Goal: Transaction & Acquisition: Purchase product/service

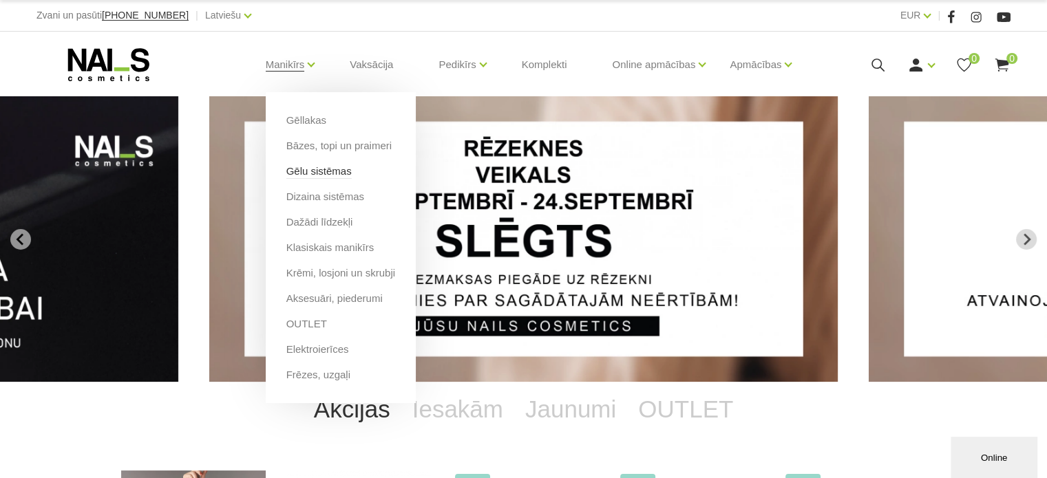
click at [308, 174] on link "Gēlu sistēmas" at bounding box center [318, 171] width 65 height 15
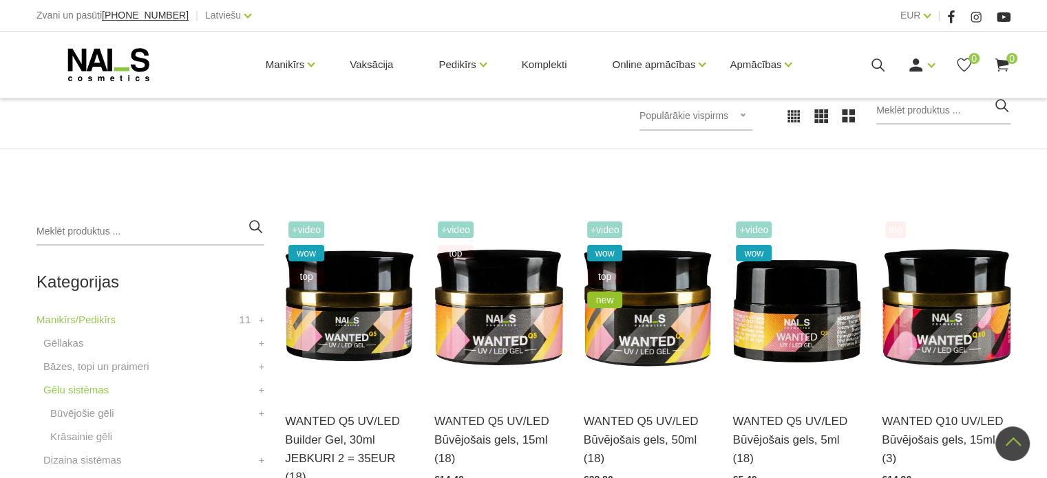
scroll to position [206, 0]
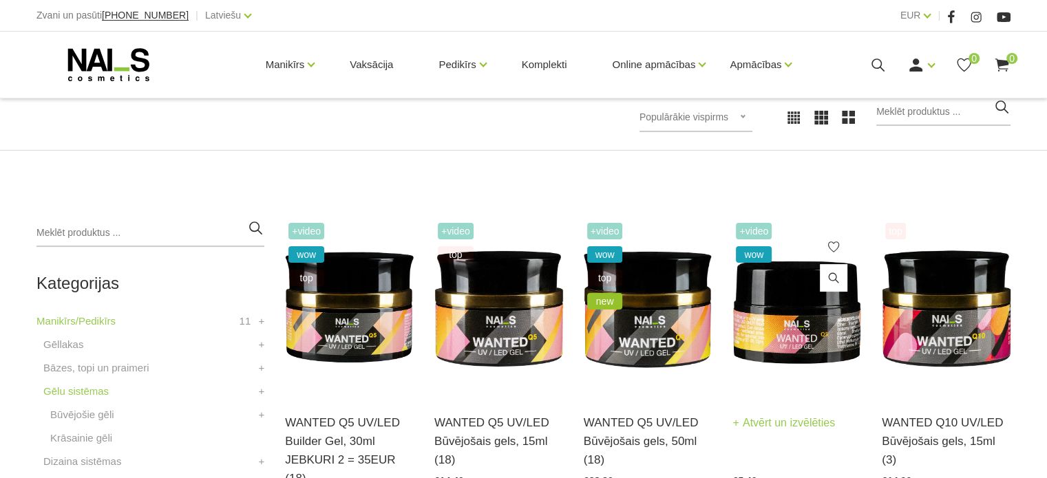
click at [775, 321] on img at bounding box center [796, 307] width 129 height 177
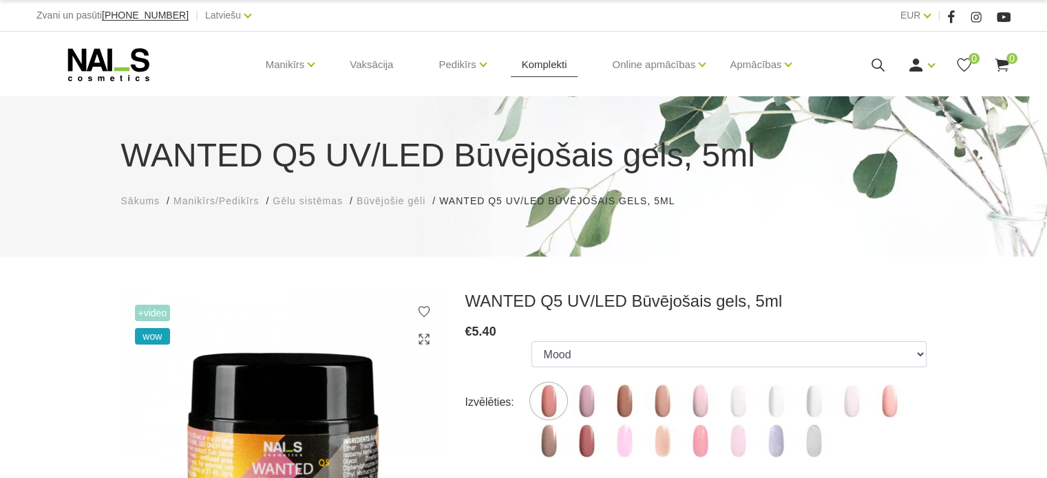
click at [537, 63] on link "Komplekti" at bounding box center [544, 65] width 67 height 66
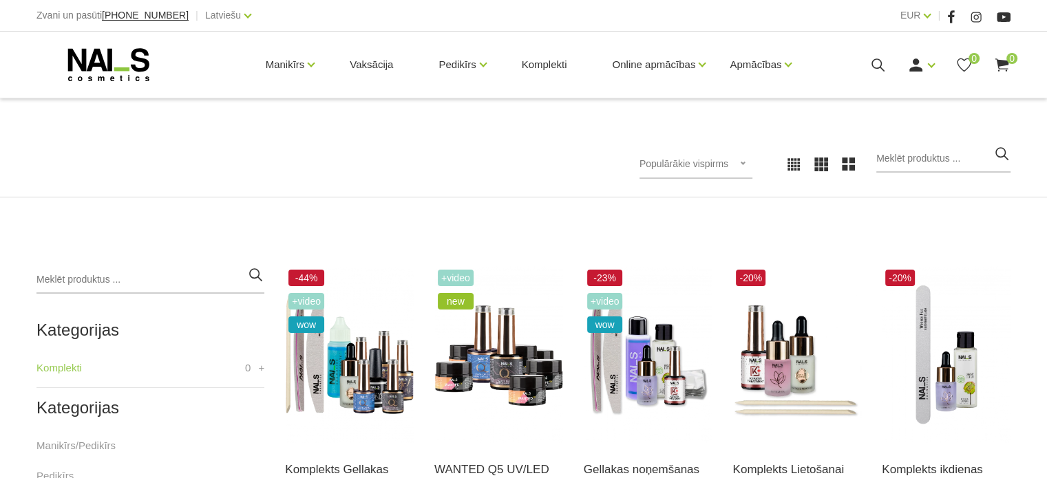
scroll to position [275, 0]
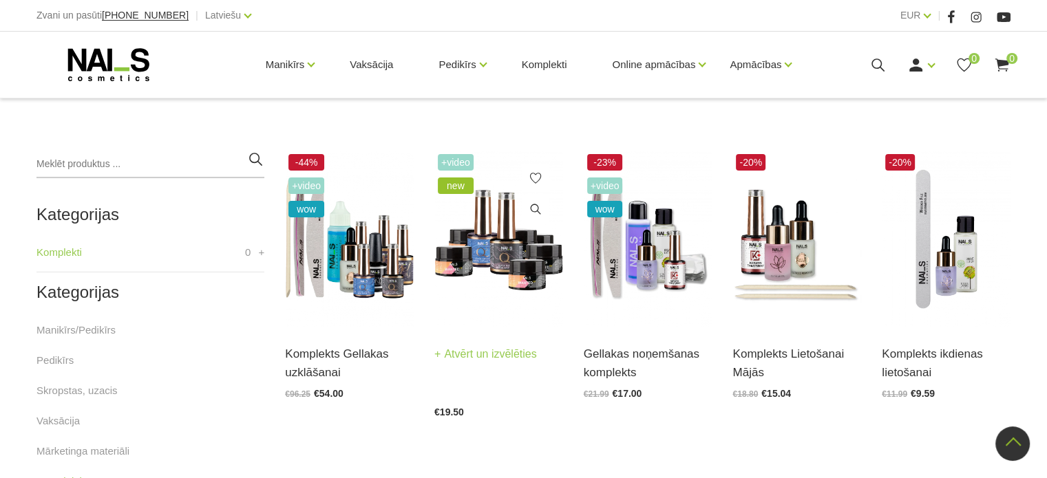
click at [500, 237] on img at bounding box center [498, 239] width 129 height 177
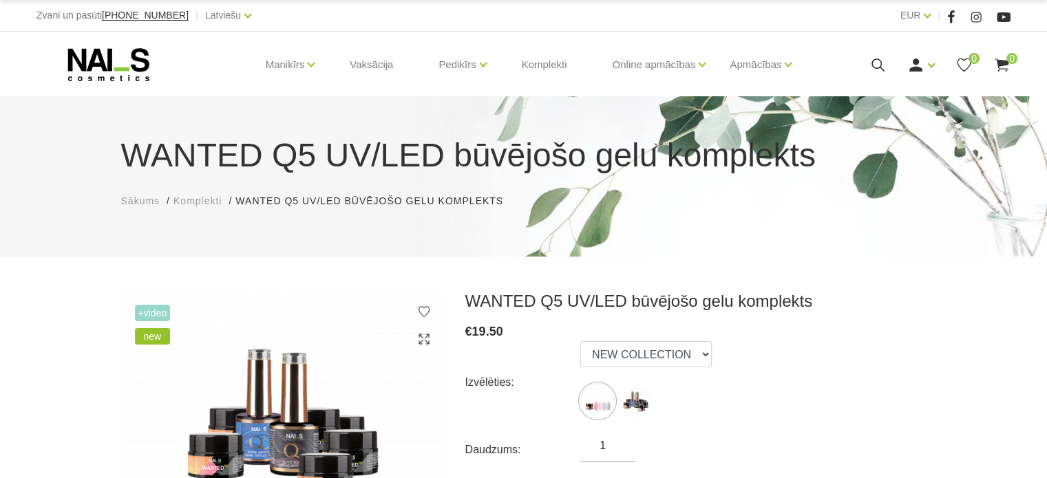
scroll to position [206, 0]
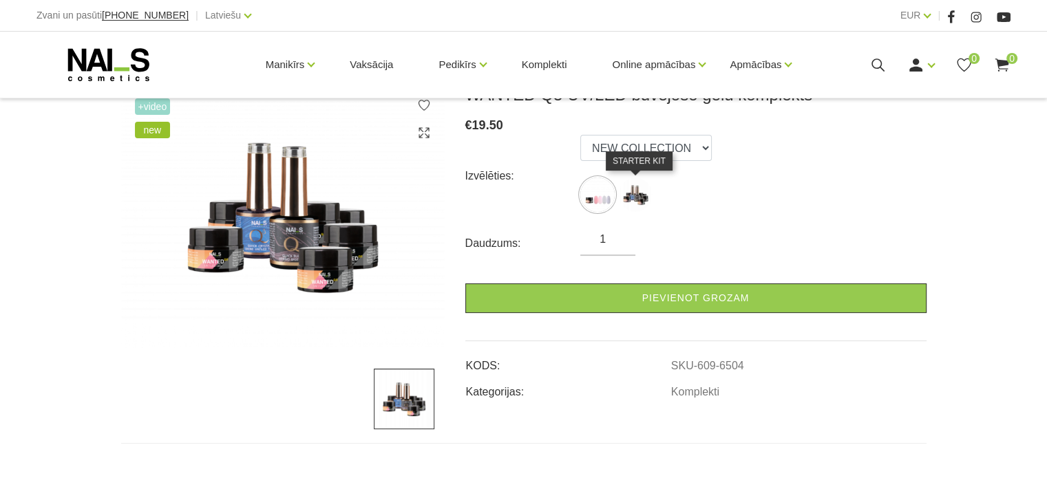
click at [633, 190] on img at bounding box center [635, 195] width 34 height 34
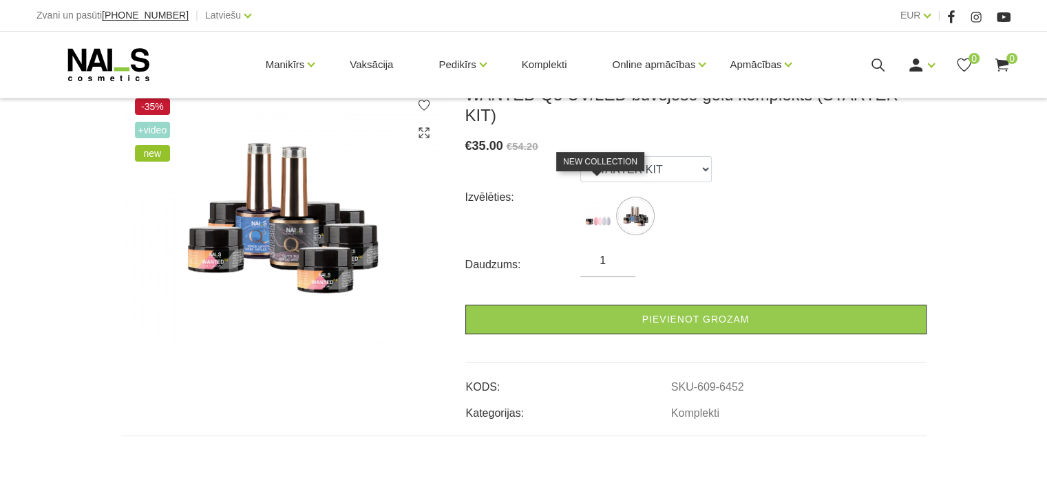
click at [597, 199] on img at bounding box center [597, 216] width 34 height 34
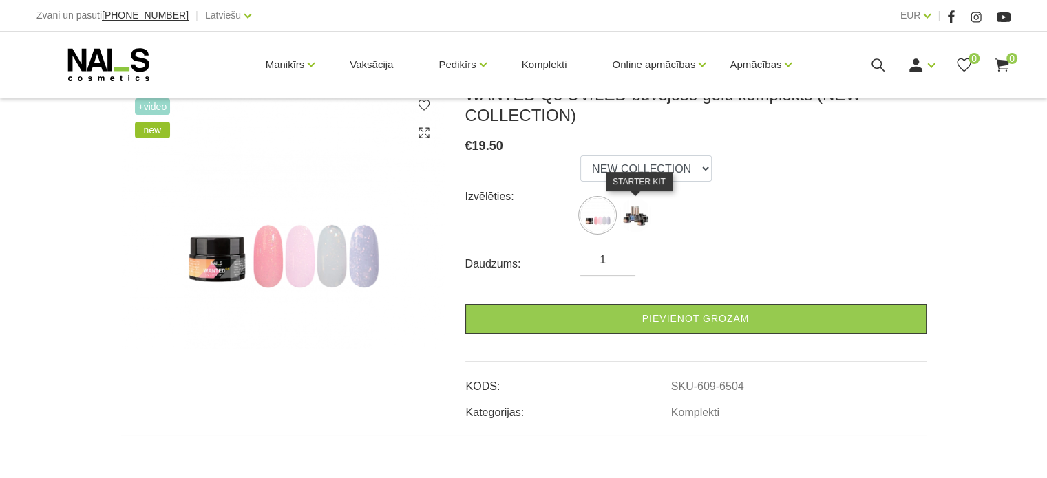
click at [632, 214] on img at bounding box center [635, 215] width 34 height 34
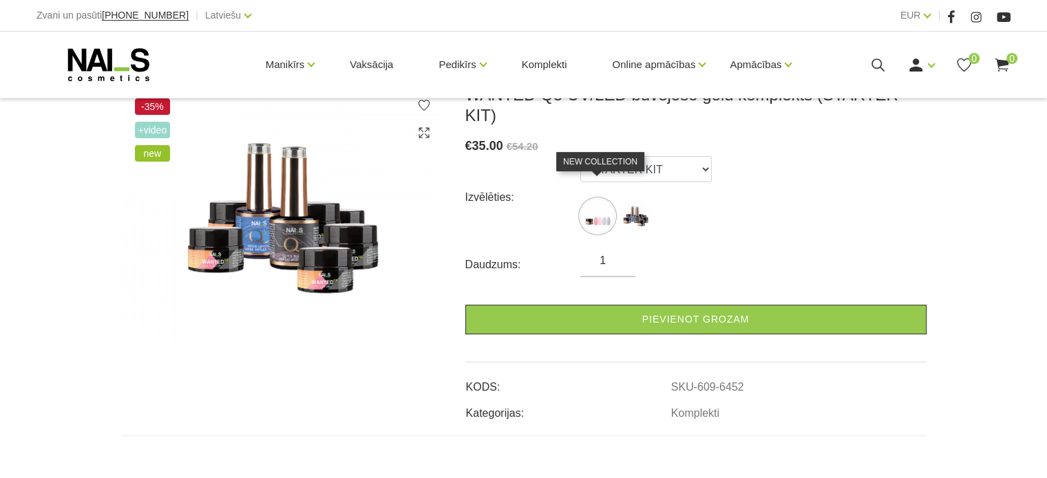
click at [594, 200] on img at bounding box center [597, 216] width 34 height 34
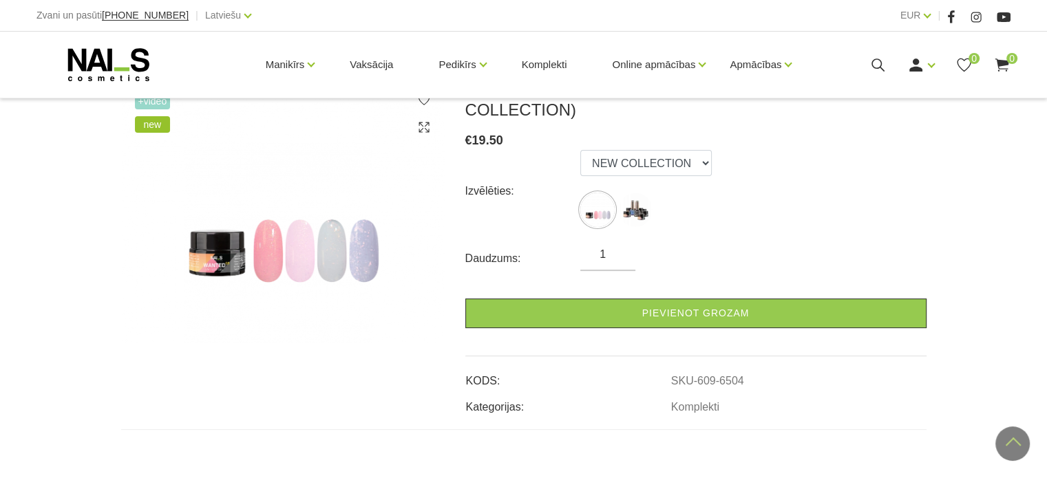
scroll to position [138, 0]
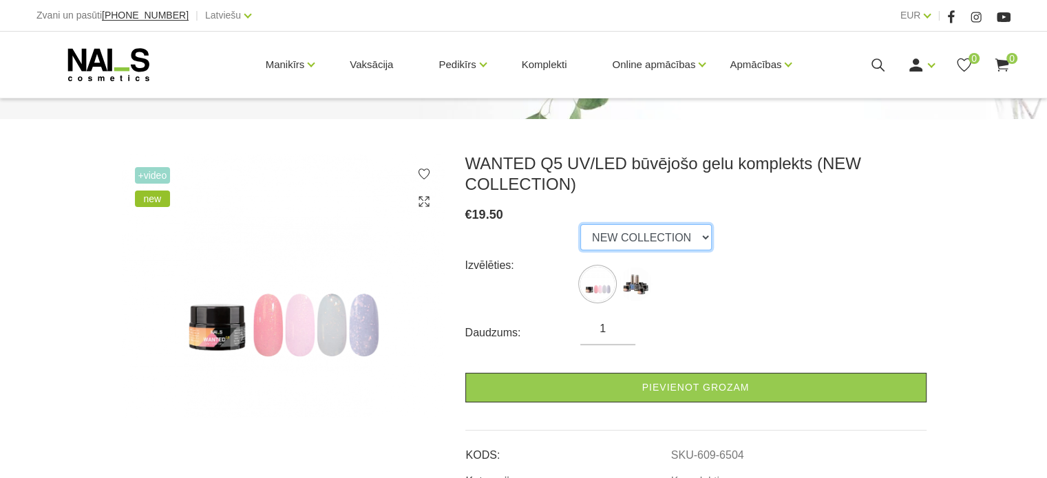
click at [695, 236] on select "NEW COLLECTION STARTER KIT" at bounding box center [645, 237] width 131 height 26
select select "6452"
click at [580, 224] on select "NEW COLLECTION STARTER KIT" at bounding box center [645, 237] width 131 height 26
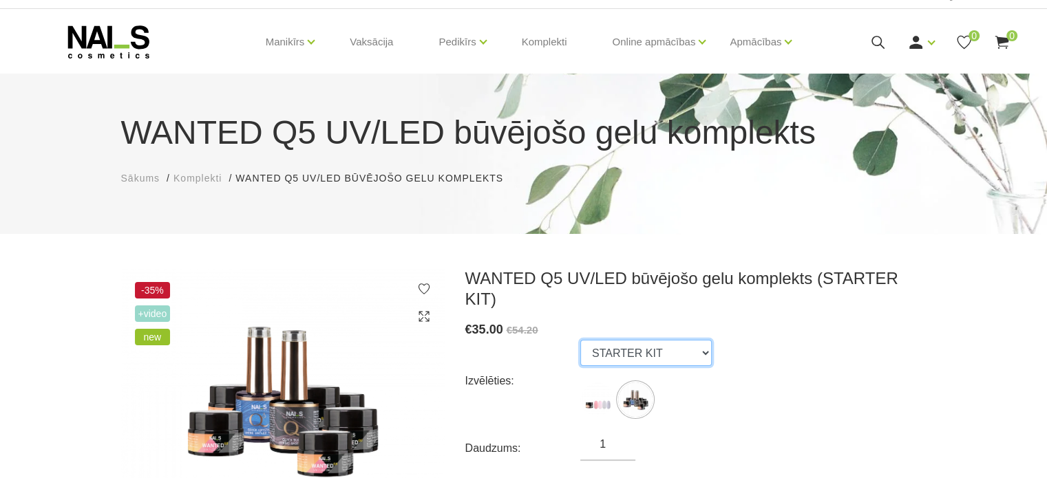
scroll to position [0, 0]
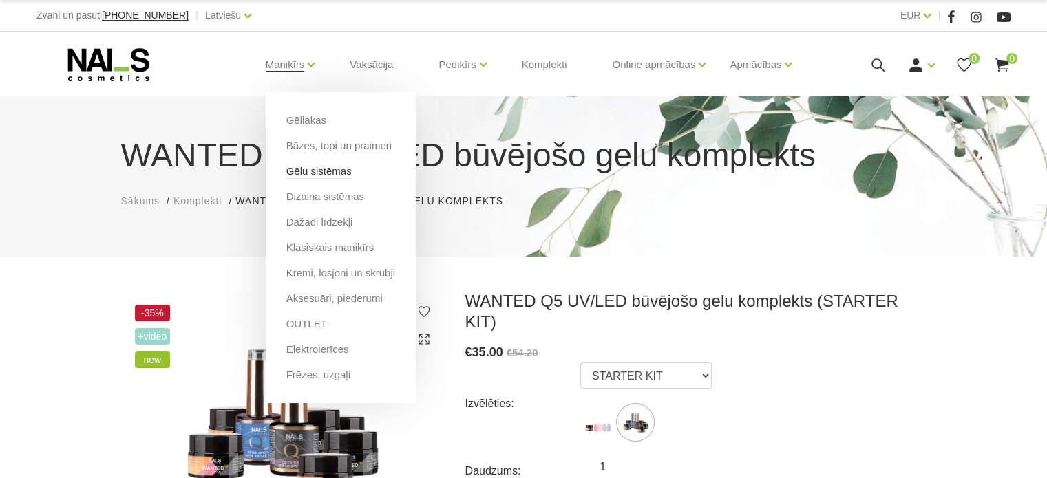
click at [314, 170] on link "Gēlu sistēmas" at bounding box center [318, 171] width 65 height 15
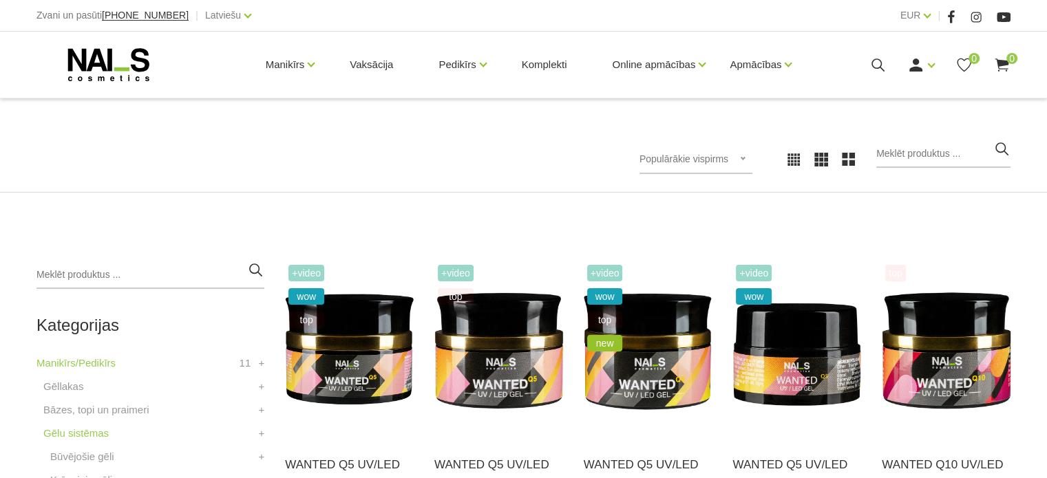
scroll to position [275, 0]
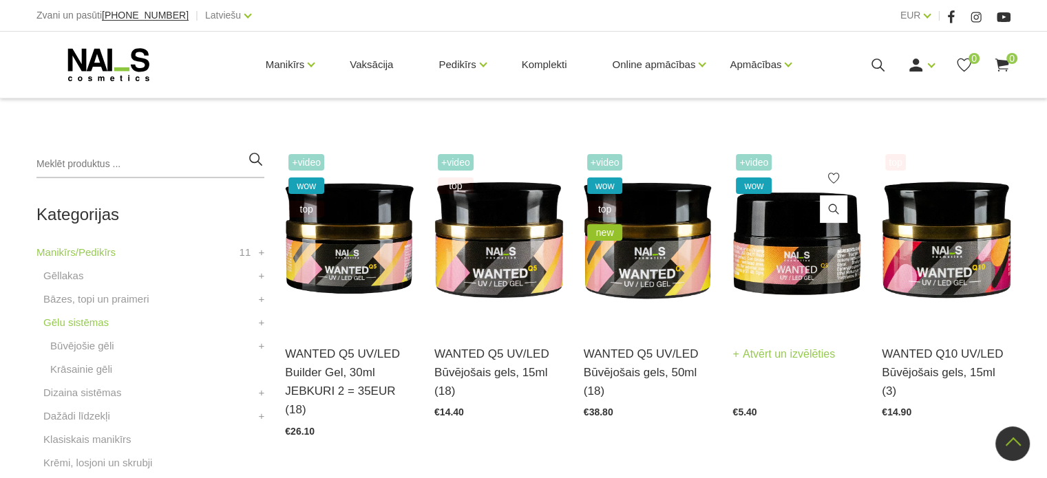
click at [749, 250] on img at bounding box center [796, 239] width 129 height 177
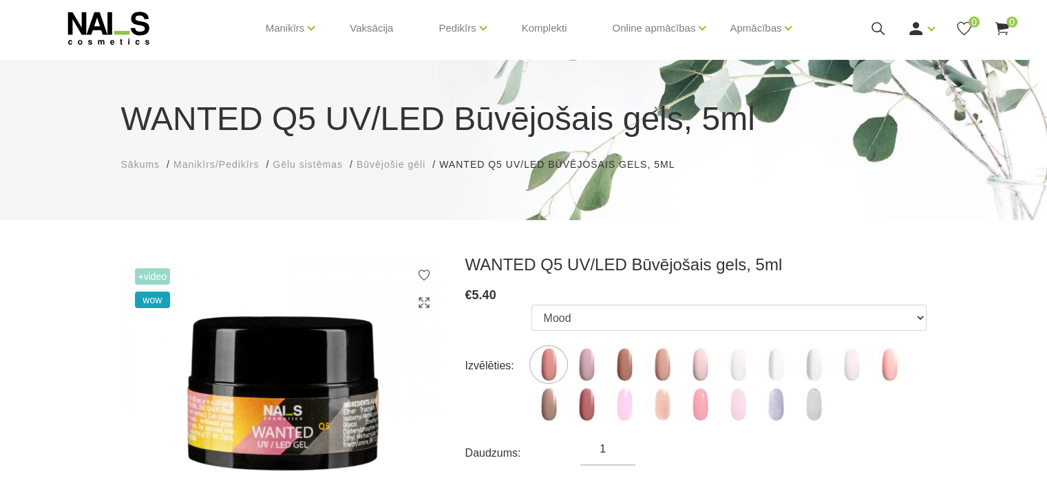
scroll to position [69, 0]
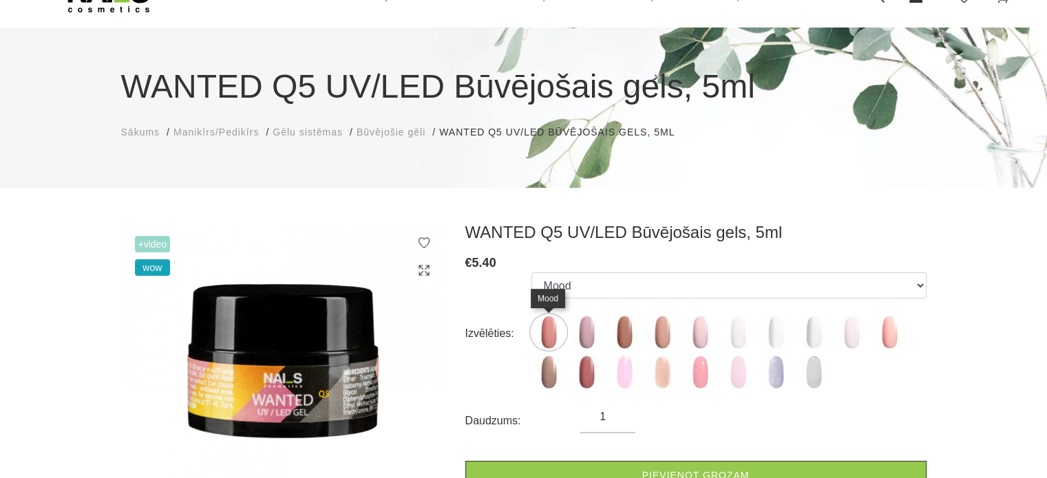
click at [553, 334] on img at bounding box center [548, 332] width 34 height 34
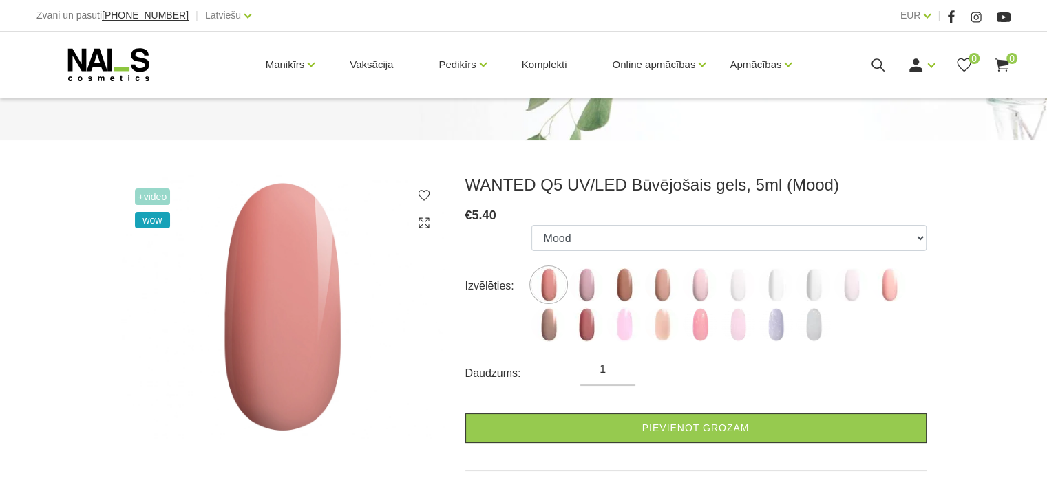
scroll to position [138, 0]
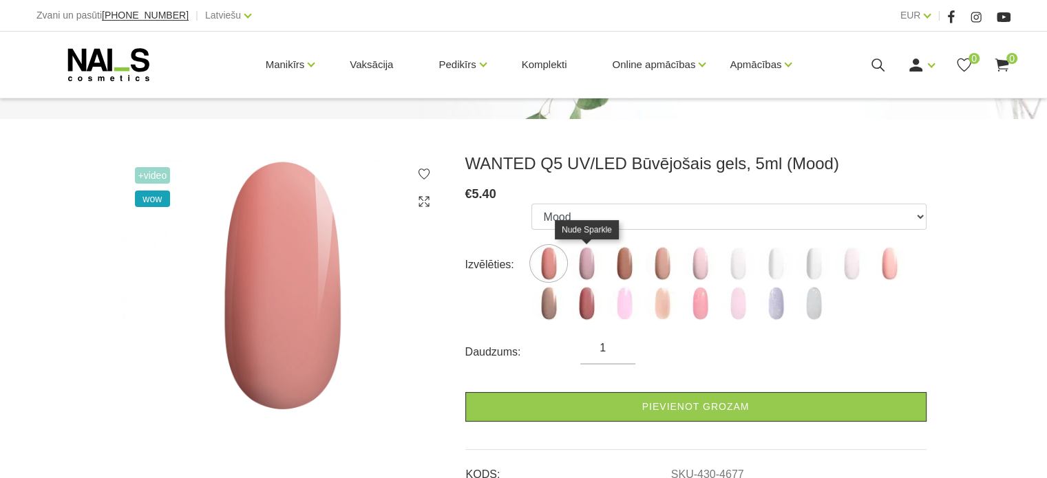
click at [595, 268] on img at bounding box center [586, 263] width 34 height 34
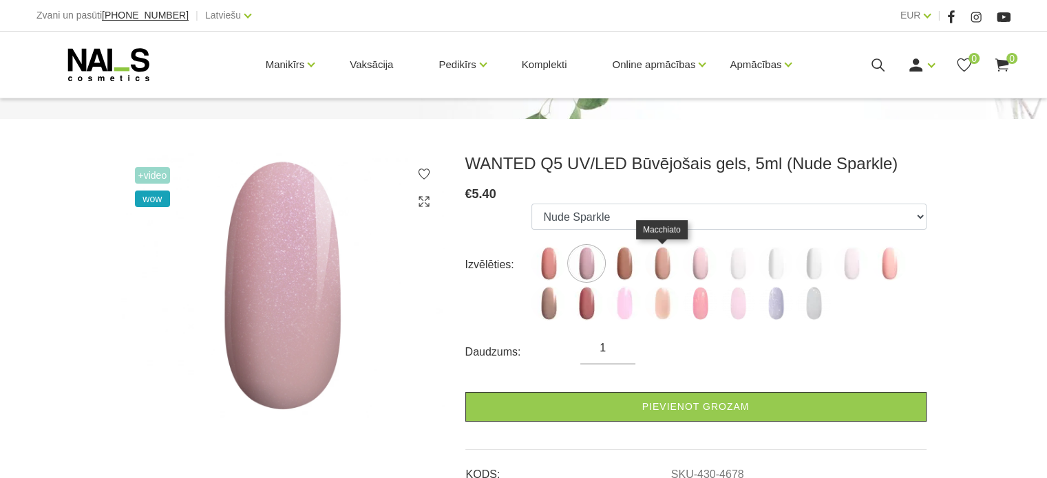
click at [666, 263] on img at bounding box center [662, 263] width 34 height 34
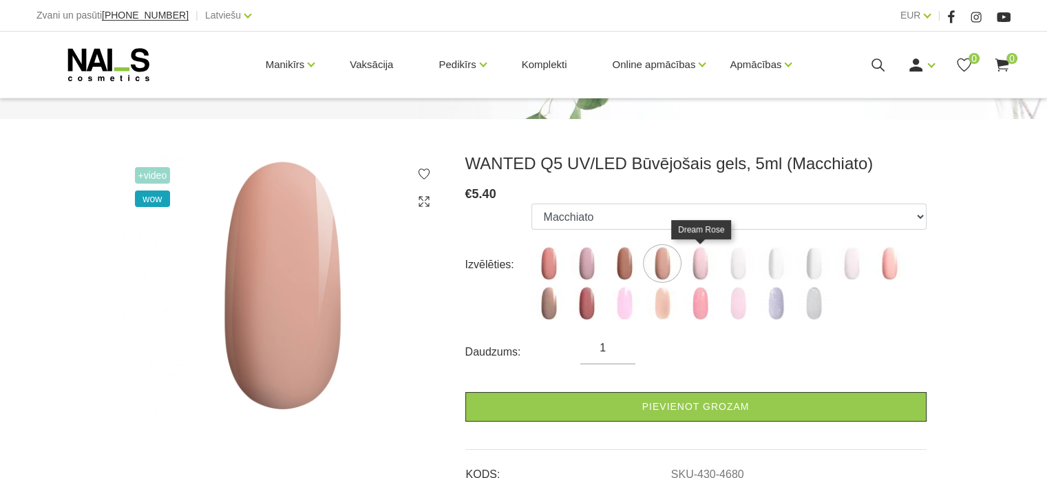
click at [700, 263] on img at bounding box center [700, 263] width 34 height 34
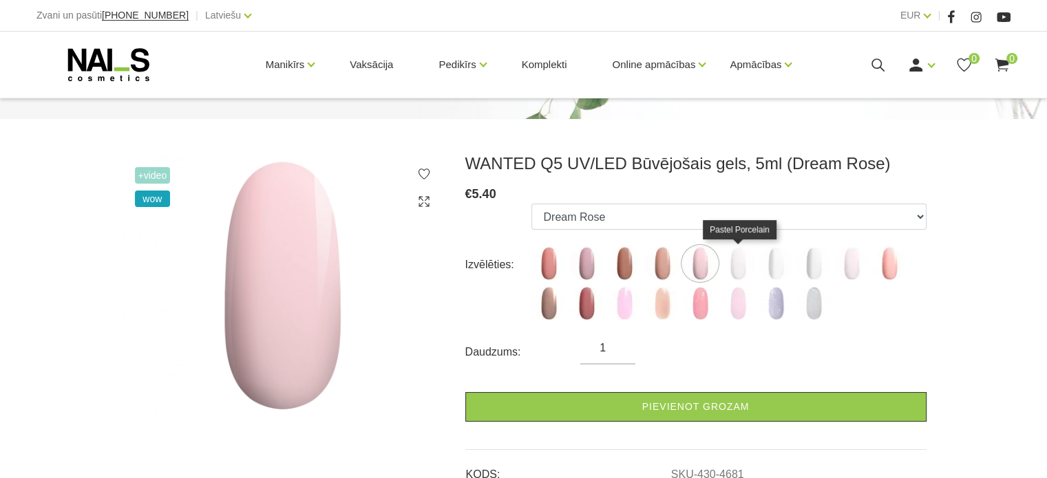
click at [732, 275] on img at bounding box center [737, 263] width 34 height 34
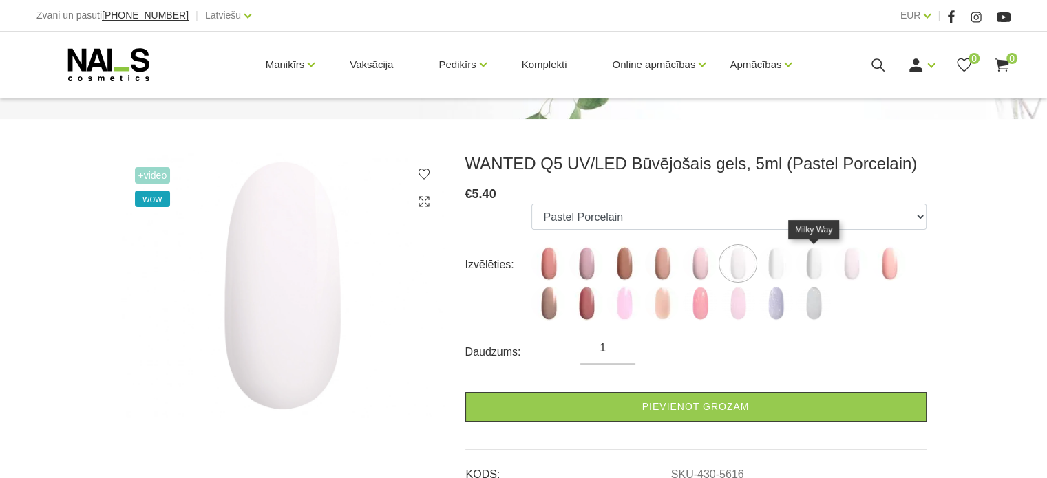
click at [809, 272] on img at bounding box center [813, 263] width 34 height 34
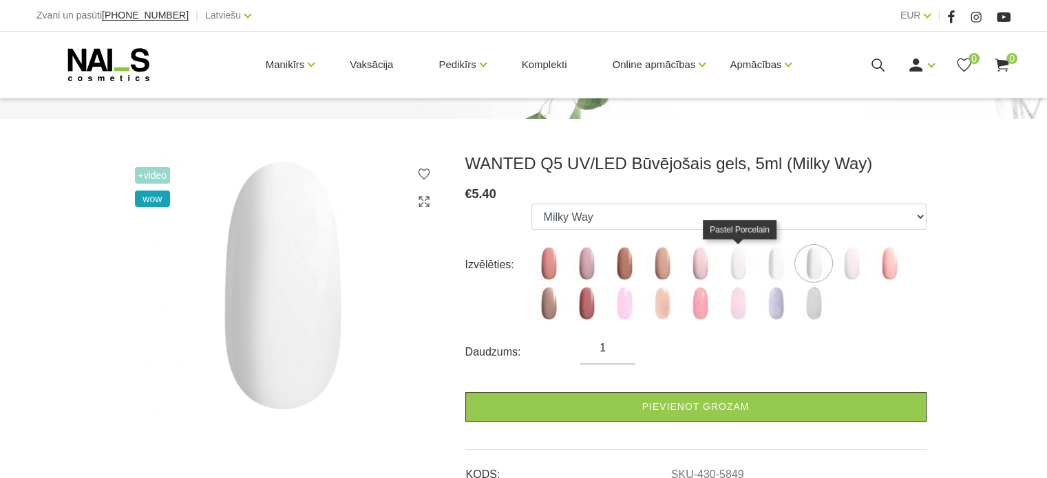
click at [738, 273] on img at bounding box center [737, 263] width 34 height 34
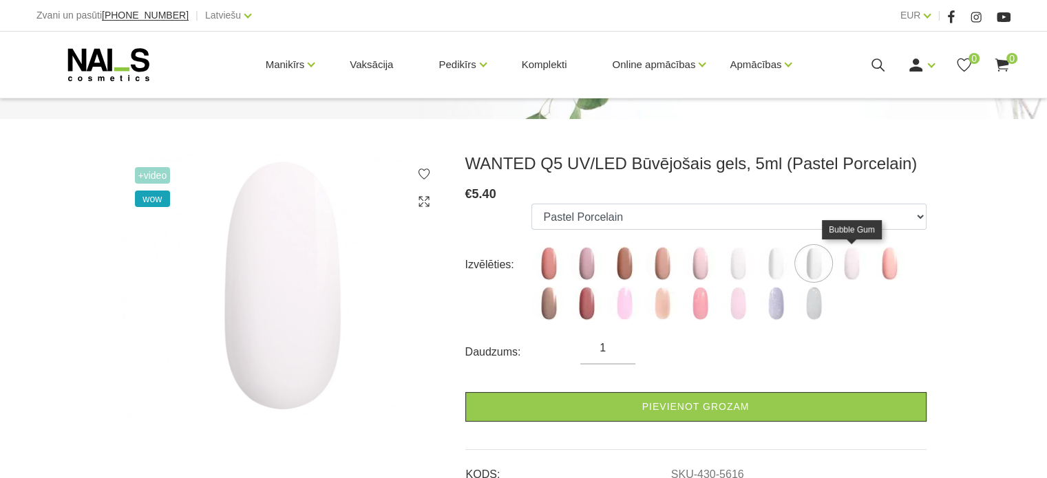
click at [848, 272] on img at bounding box center [851, 263] width 34 height 34
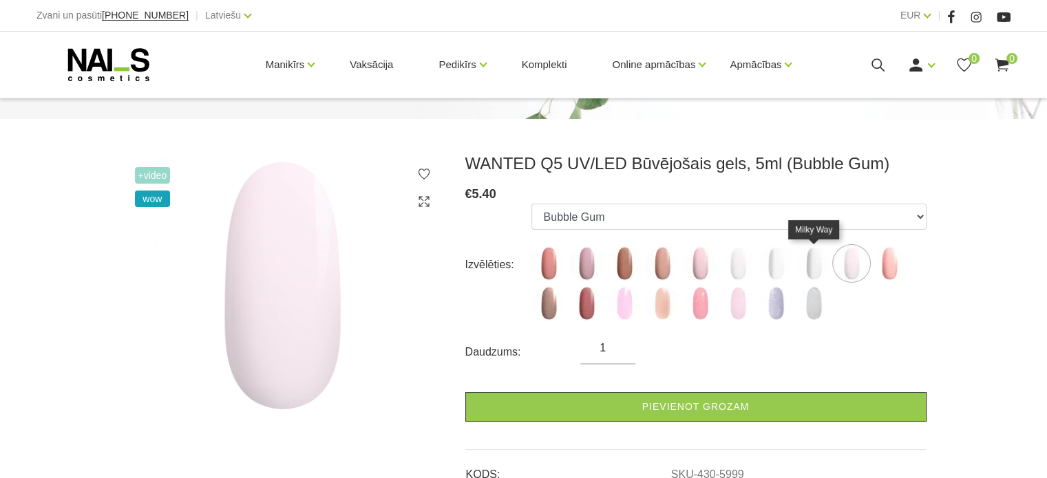
click at [816, 272] on img at bounding box center [813, 263] width 34 height 34
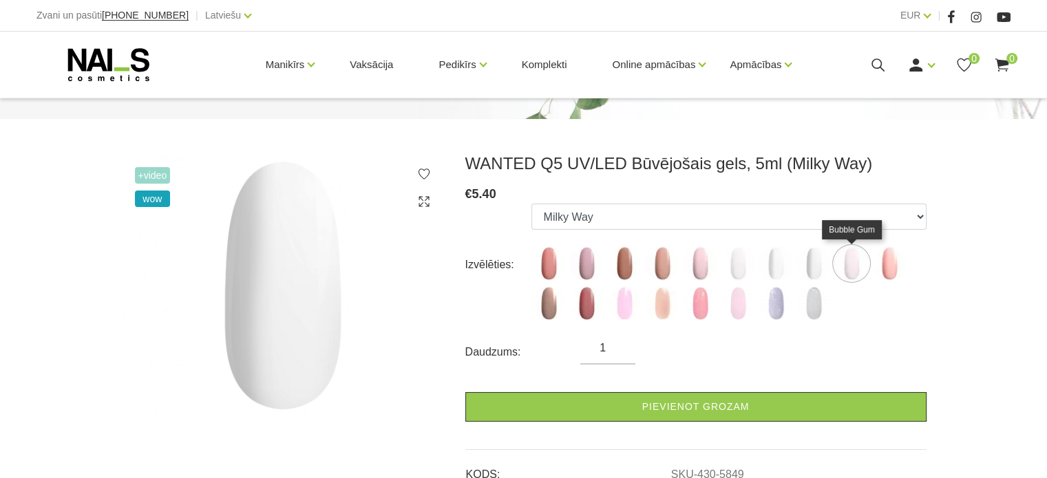
click at [844, 272] on img at bounding box center [851, 263] width 34 height 34
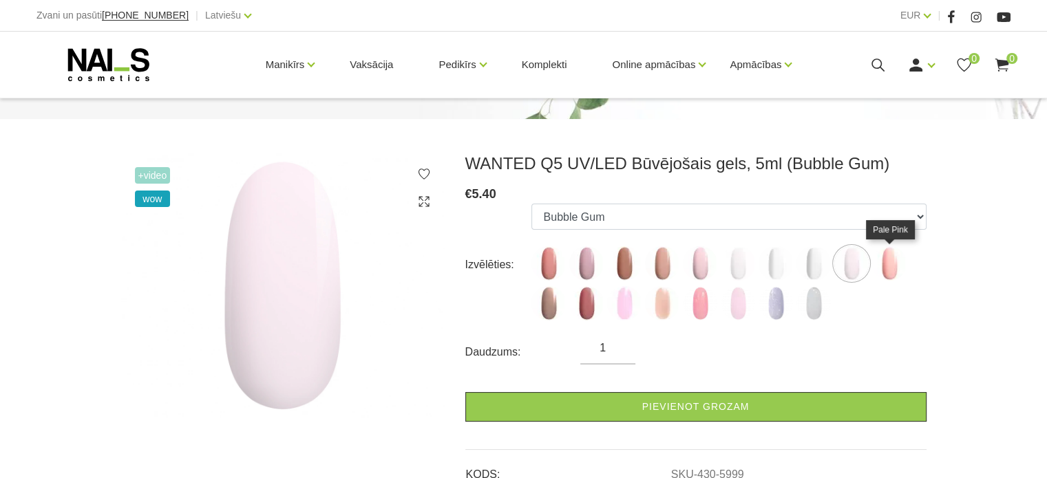
click at [888, 267] on img at bounding box center [889, 263] width 34 height 34
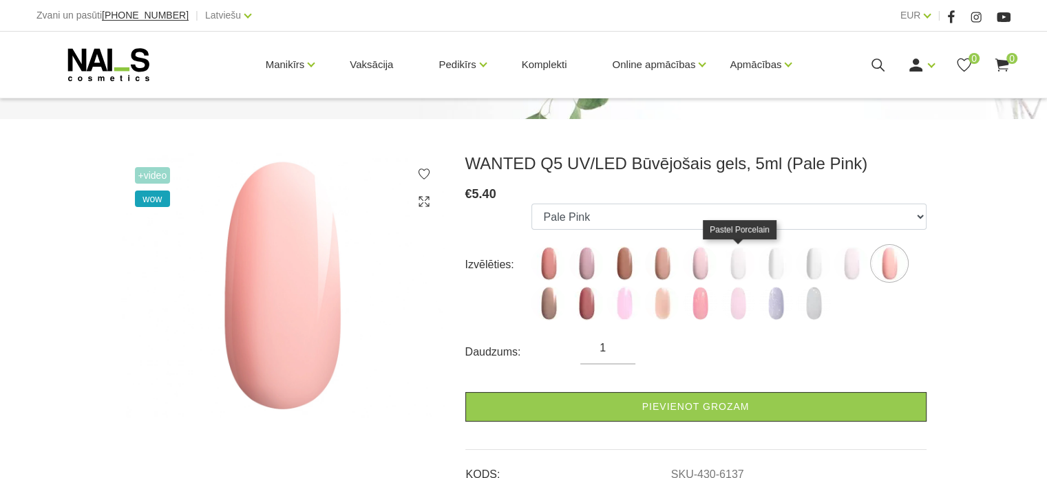
click at [740, 264] on img at bounding box center [737, 263] width 34 height 34
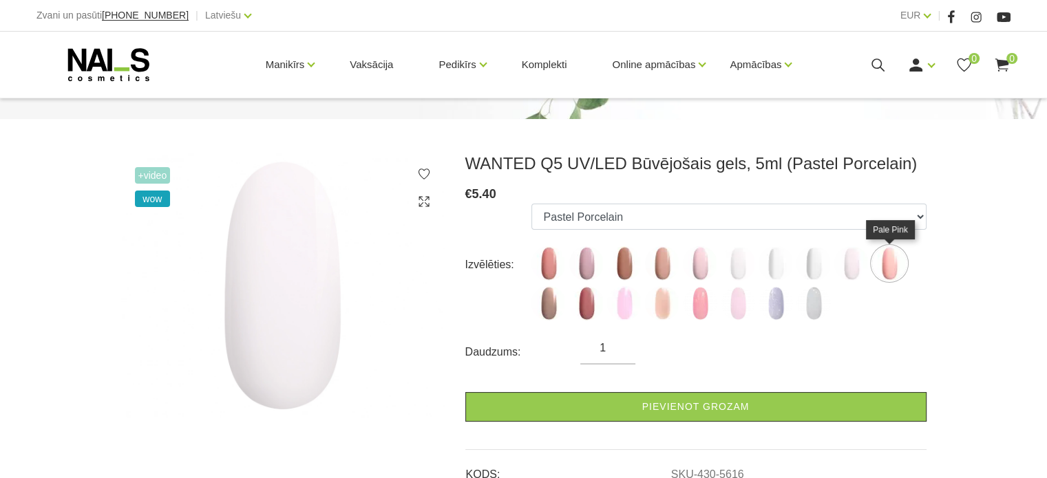
click at [895, 268] on img at bounding box center [889, 263] width 34 height 34
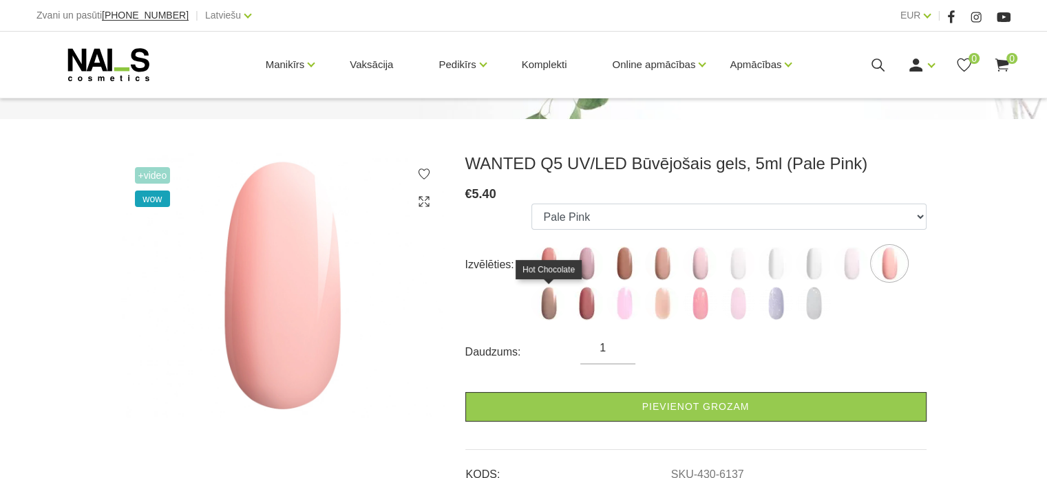
click at [555, 308] on img at bounding box center [548, 303] width 34 height 34
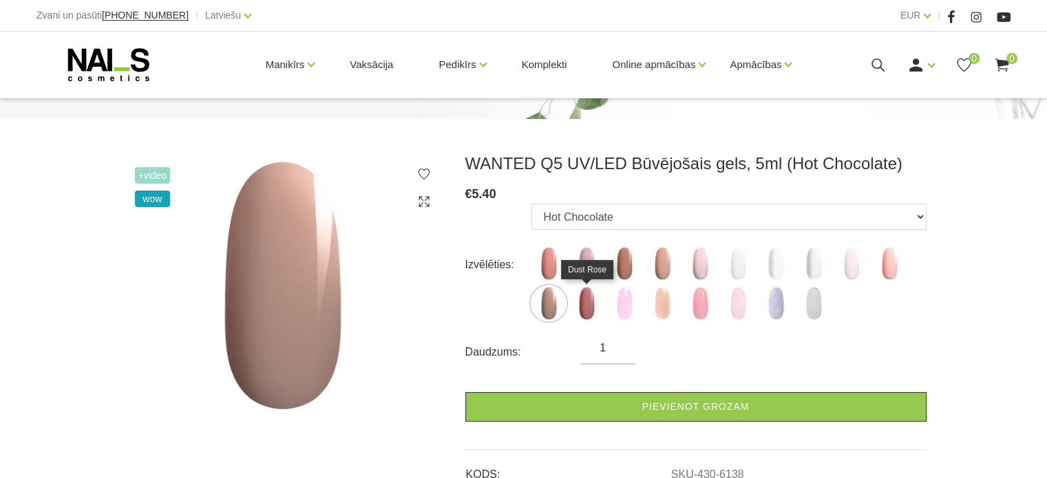
click at [593, 305] on img at bounding box center [586, 303] width 34 height 34
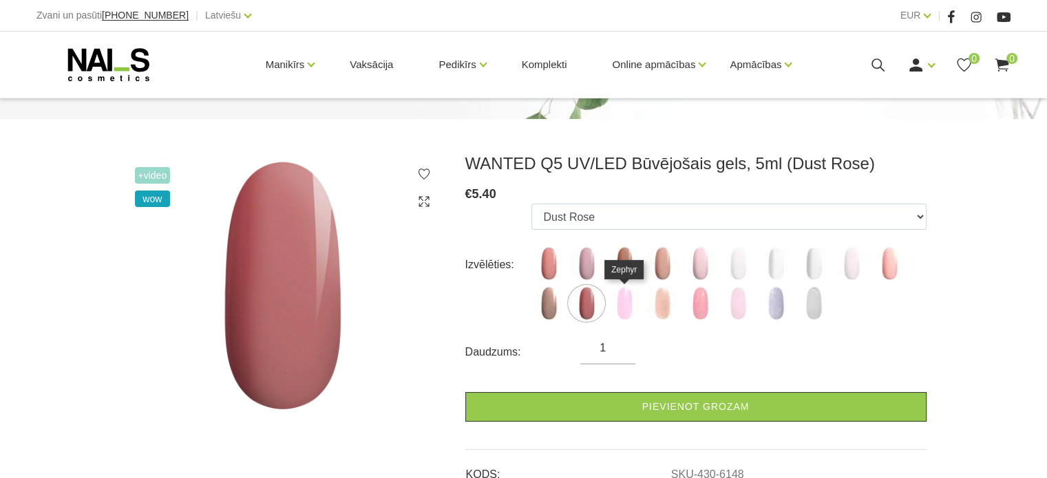
click at [630, 316] on img at bounding box center [624, 303] width 34 height 34
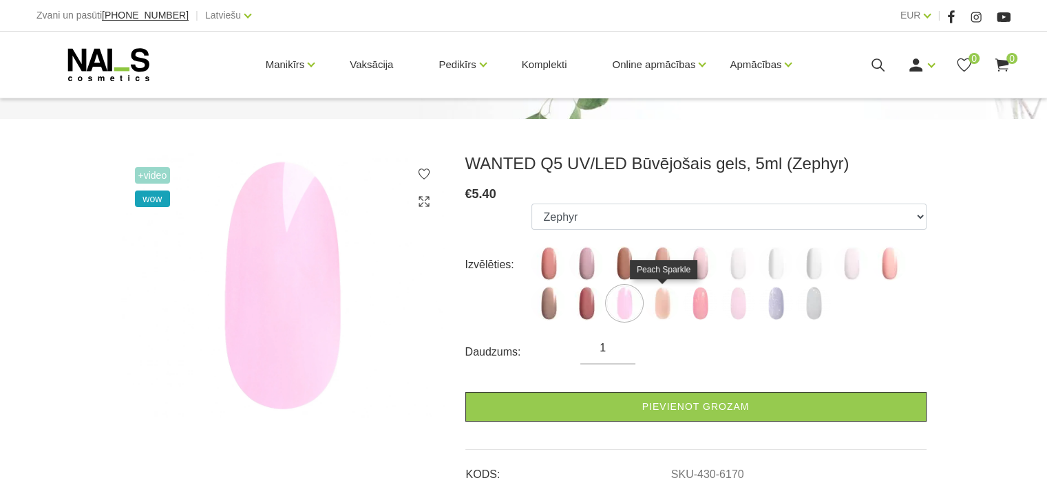
click at [657, 312] on img at bounding box center [662, 303] width 34 height 34
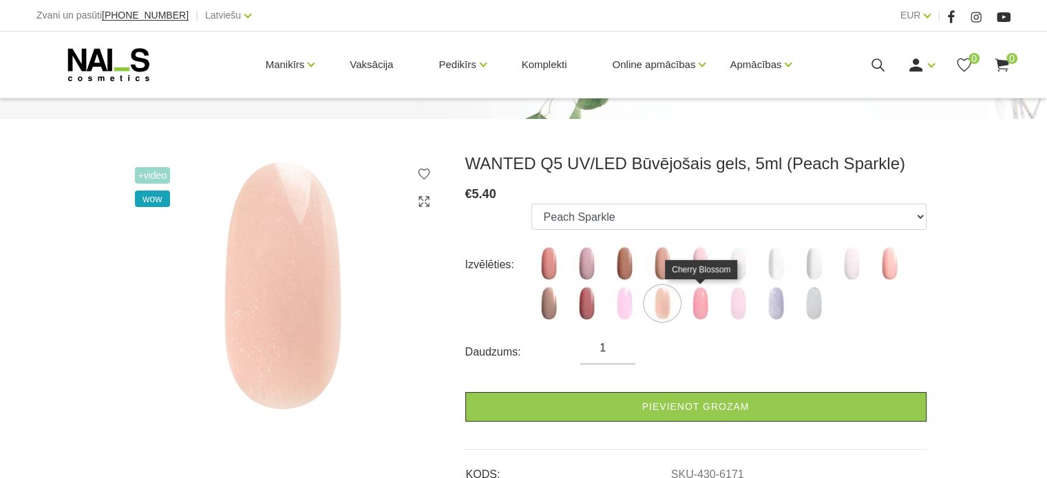
click at [705, 314] on img at bounding box center [700, 303] width 34 height 34
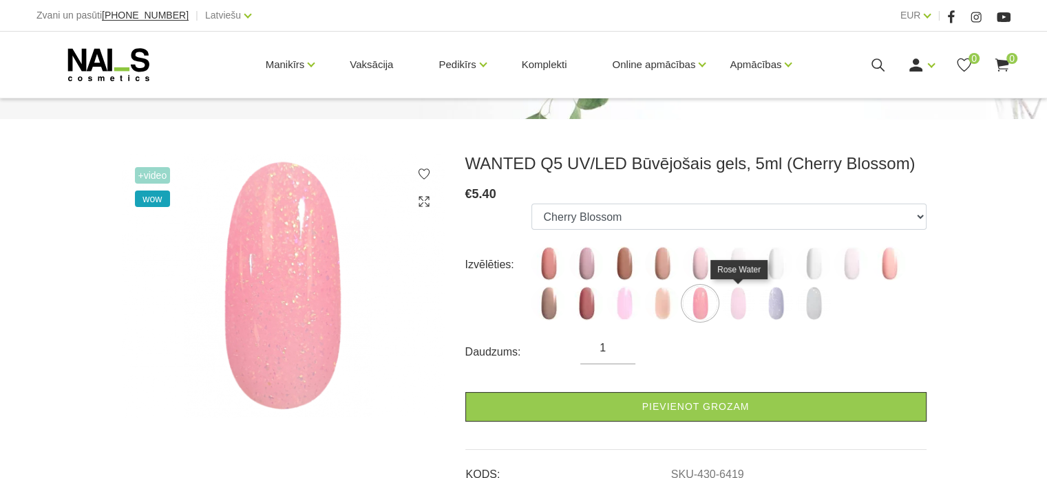
click at [733, 310] on img at bounding box center [737, 303] width 34 height 34
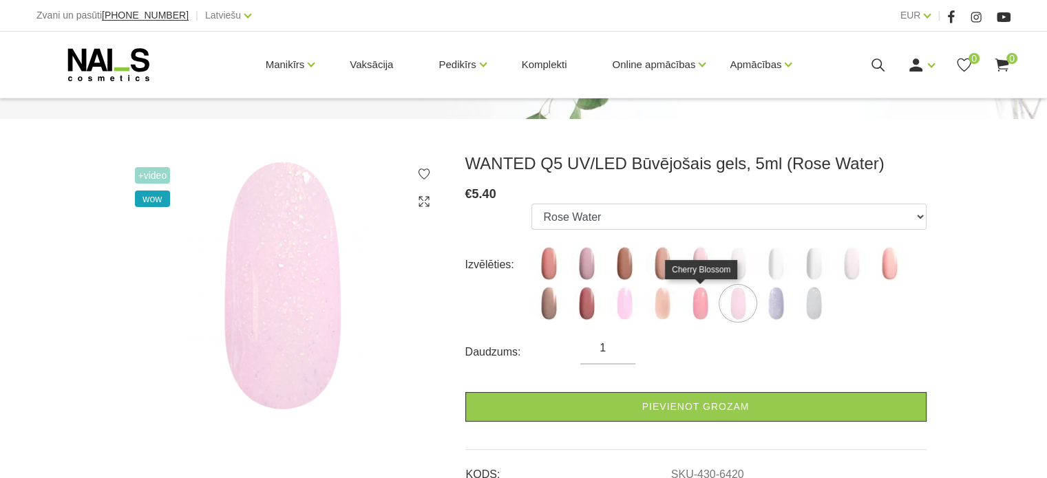
click at [707, 312] on img at bounding box center [700, 303] width 34 height 34
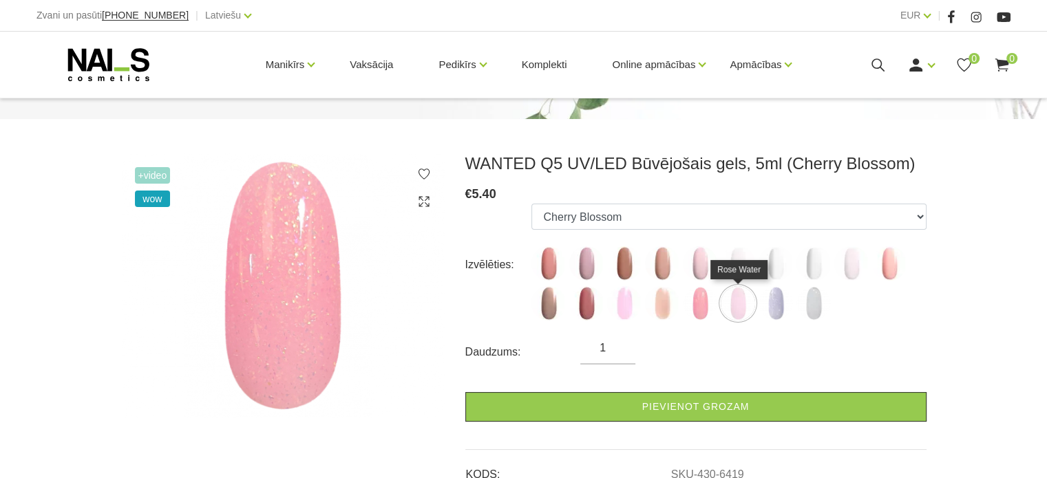
click at [731, 312] on img at bounding box center [737, 303] width 34 height 34
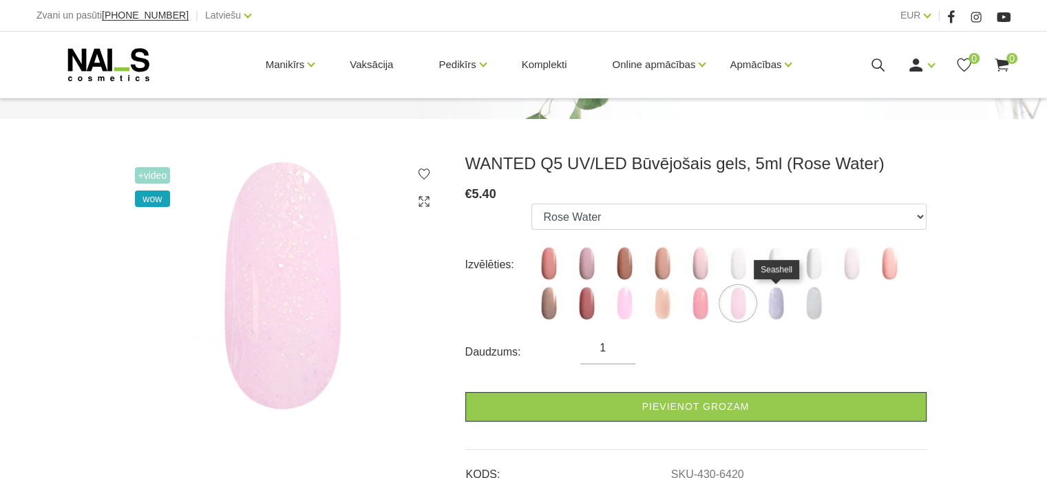
click at [782, 315] on img at bounding box center [775, 303] width 34 height 34
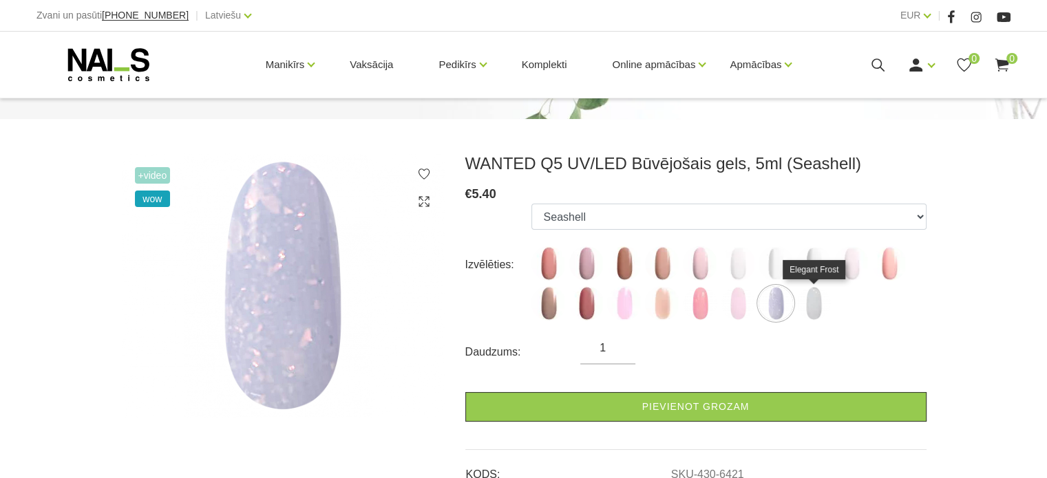
click at [820, 312] on img at bounding box center [813, 303] width 34 height 34
select select "6422"
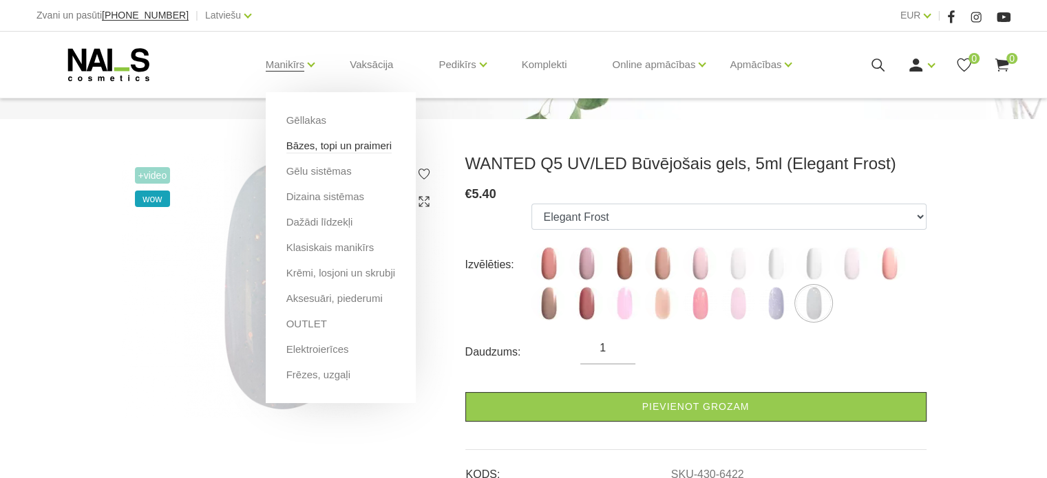
click at [303, 145] on link "Bāzes, topi un praimeri" at bounding box center [338, 145] width 105 height 15
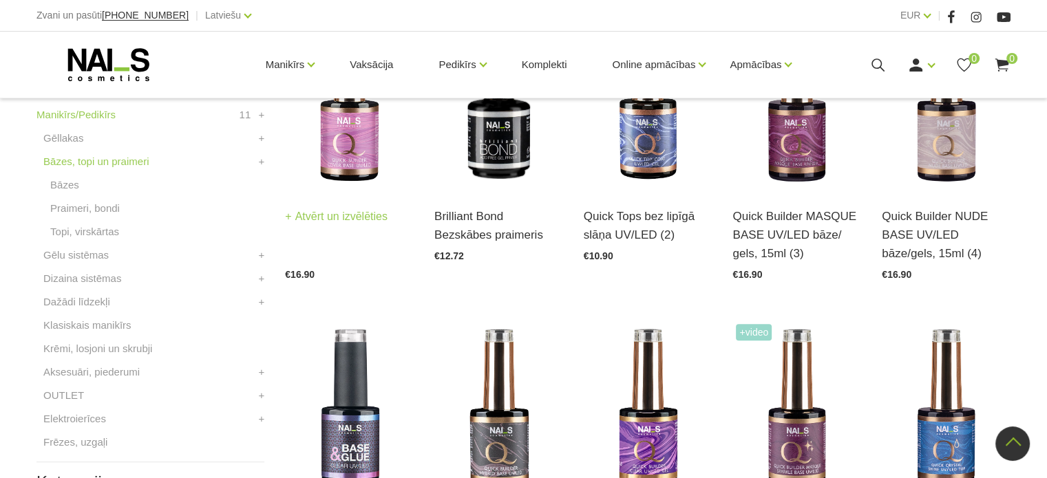
scroll to position [550, 0]
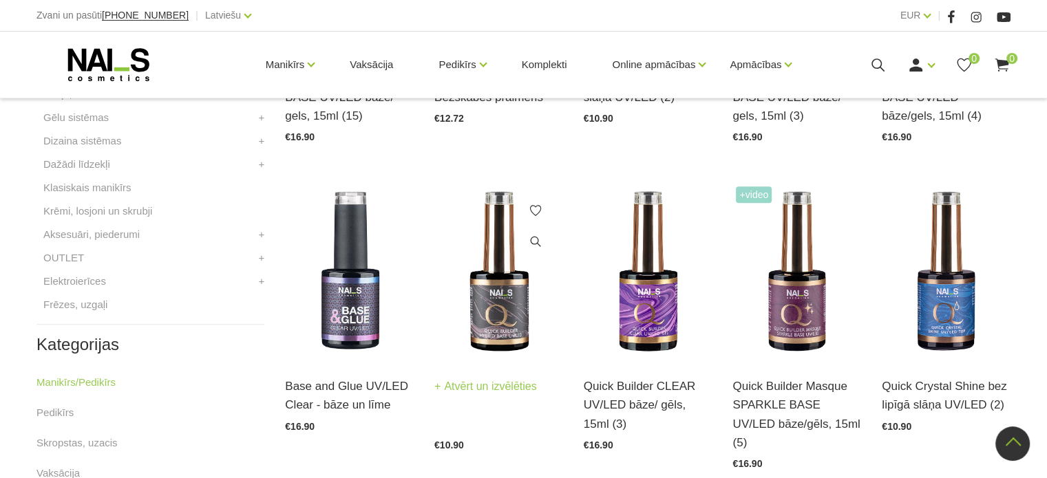
click at [493, 310] on img at bounding box center [498, 271] width 129 height 177
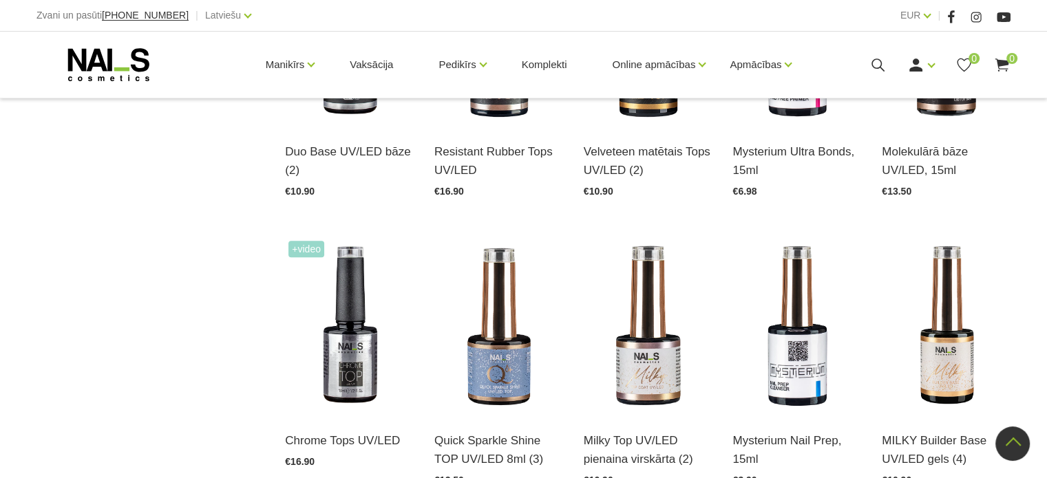
scroll to position [1032, 0]
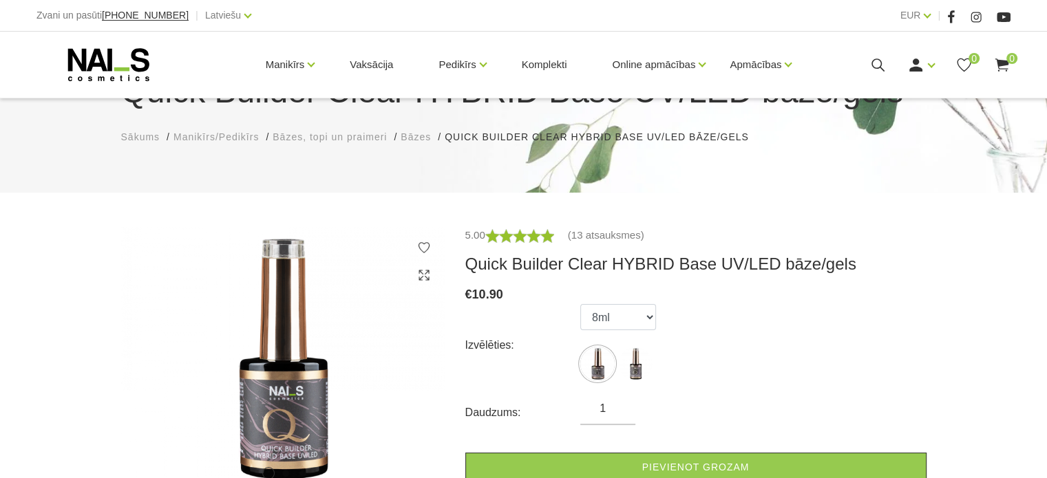
scroll to position [138, 0]
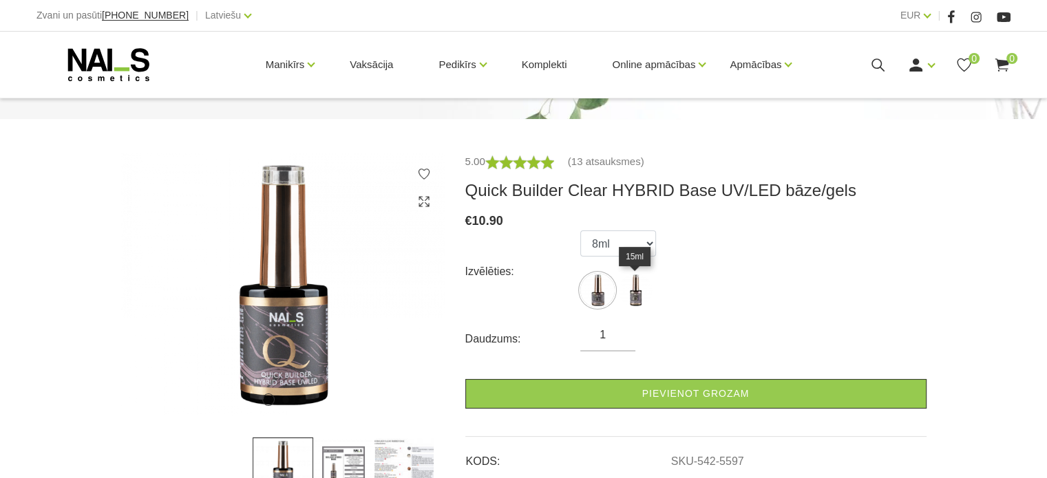
click at [636, 298] on img at bounding box center [635, 290] width 34 height 34
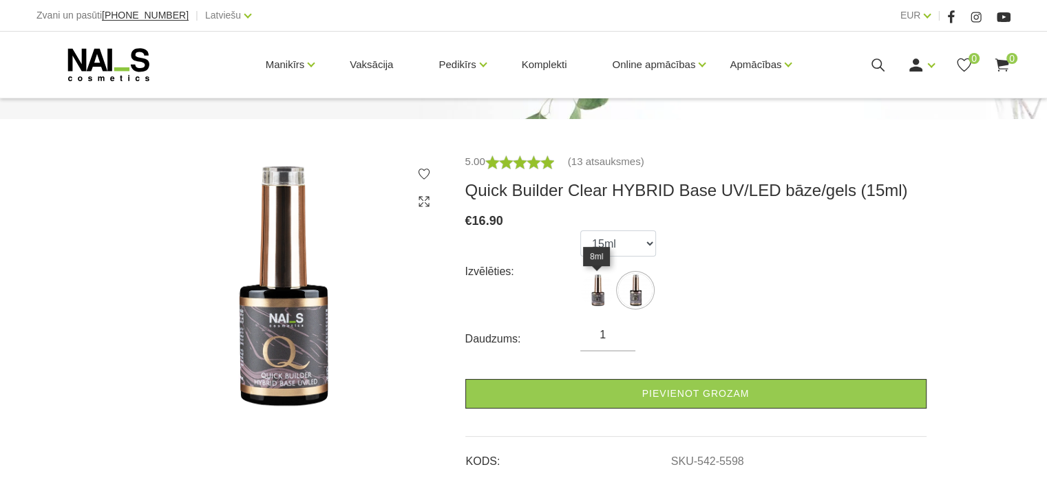
click at [605, 294] on img at bounding box center [597, 290] width 34 height 34
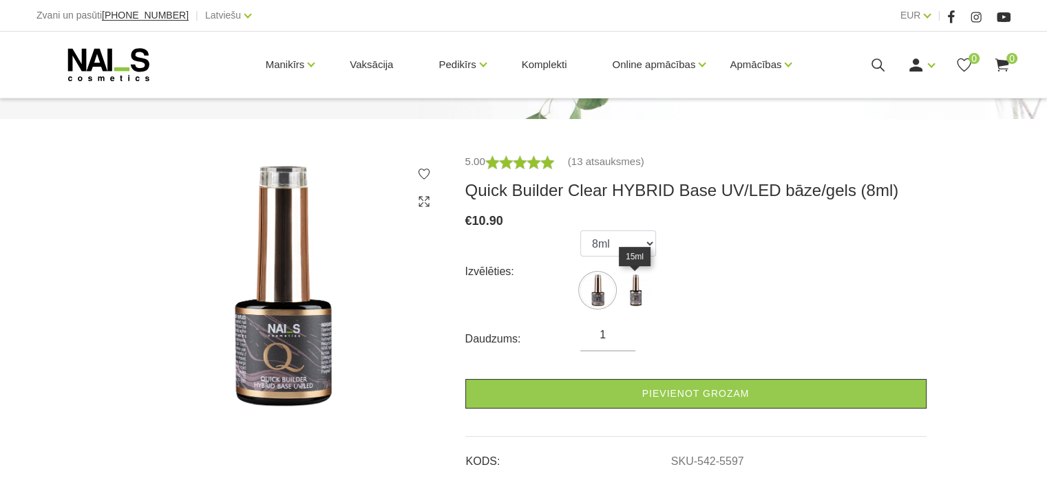
click at [633, 291] on img at bounding box center [635, 290] width 34 height 34
select select "5598"
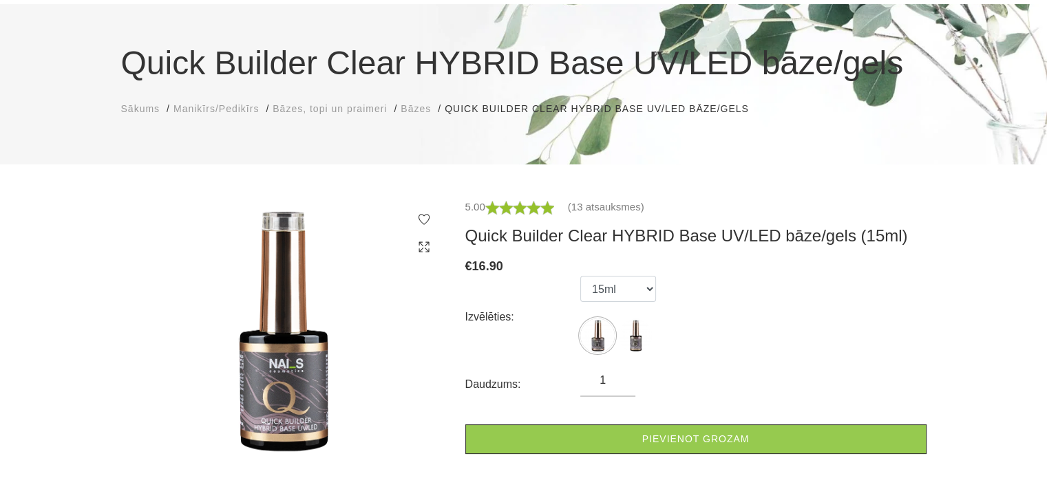
scroll to position [69, 0]
